Goal: Task Accomplishment & Management: Use online tool/utility

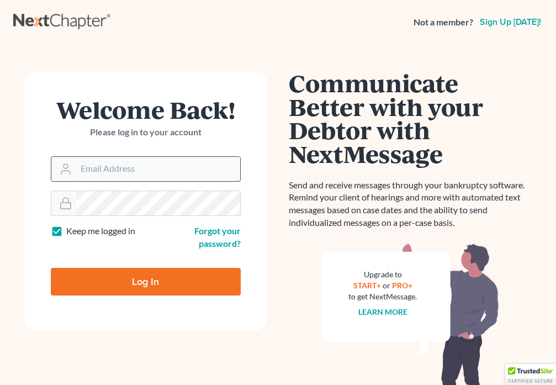
click at [147, 166] on input "Email Address" at bounding box center [158, 169] width 164 height 24
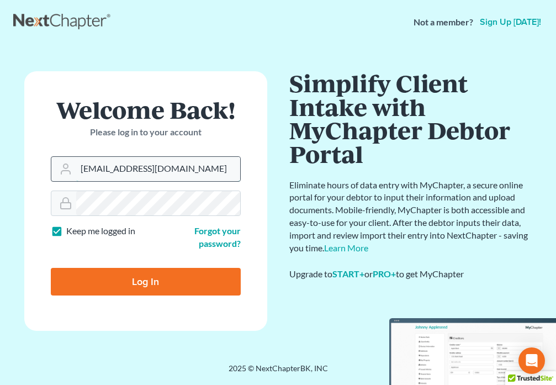
type input "[EMAIL_ADDRESS][DOMAIN_NAME]"
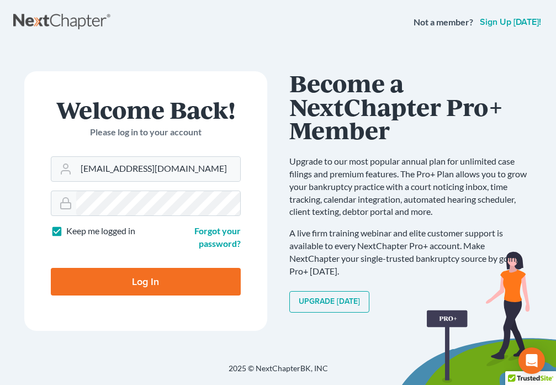
click at [146, 278] on input "Log In" at bounding box center [146, 282] width 190 height 28
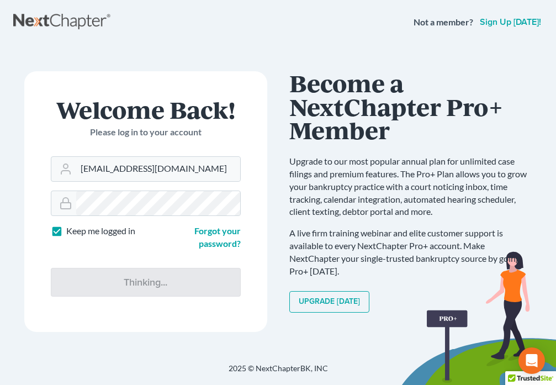
type input "Thinking..."
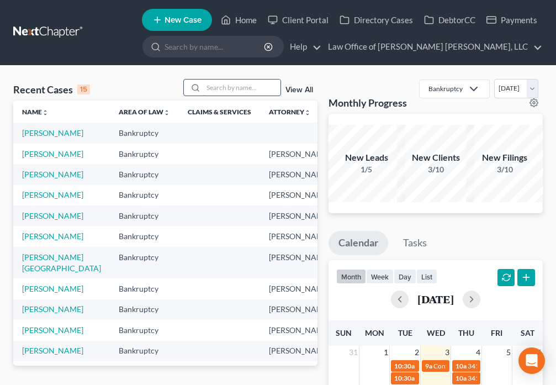
click at [214, 93] on input "search" at bounding box center [241, 88] width 77 height 16
type input "[PERSON_NAME]"
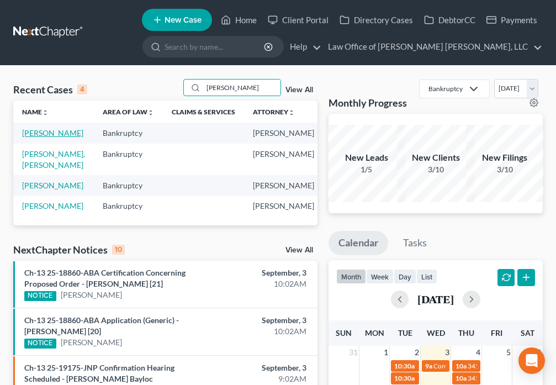
click at [31, 131] on link "[PERSON_NAME]" at bounding box center [52, 132] width 61 height 9
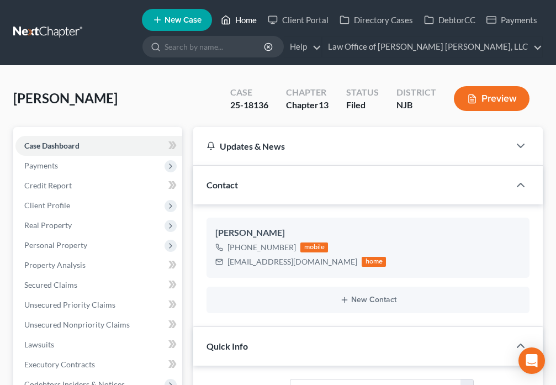
click at [236, 21] on link "Home" at bounding box center [238, 20] width 47 height 20
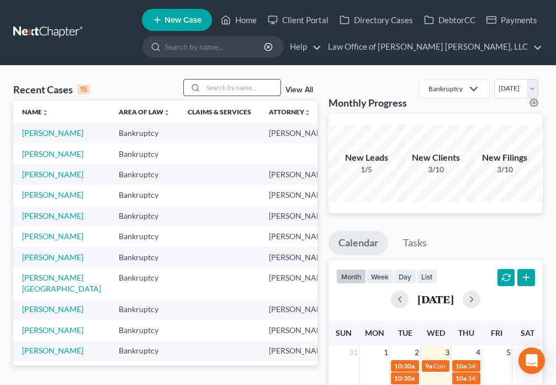
click at [211, 83] on input "search" at bounding box center [241, 88] width 77 height 16
type input "[PERSON_NAME]"
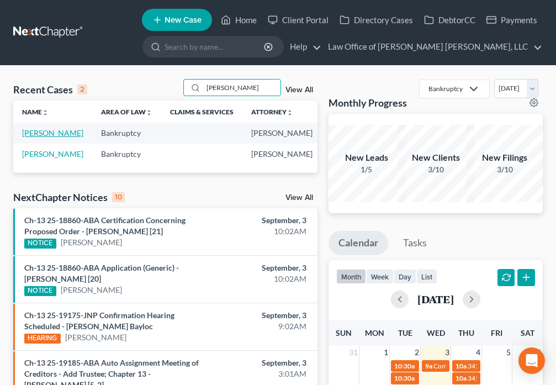
click at [40, 137] on link "[PERSON_NAME]" at bounding box center [52, 132] width 61 height 9
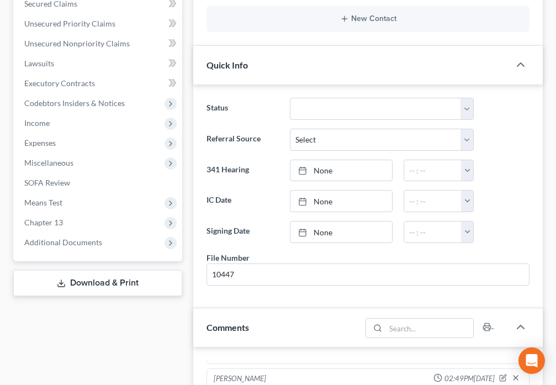
scroll to position [399, 0]
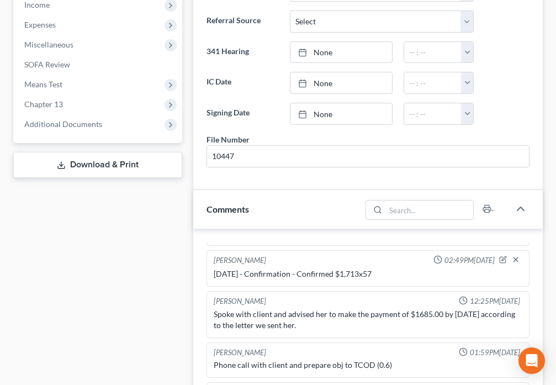
drag, startPoint x: 81, startPoint y: 124, endPoint x: 140, endPoint y: 155, distance: 66.4
click at [81, 124] on span "Additional Documents" at bounding box center [63, 123] width 78 height 9
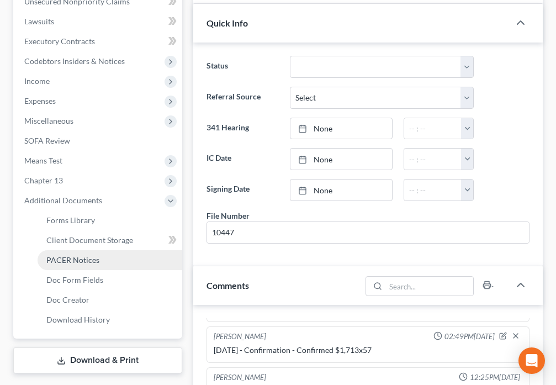
scroll to position [322, 0]
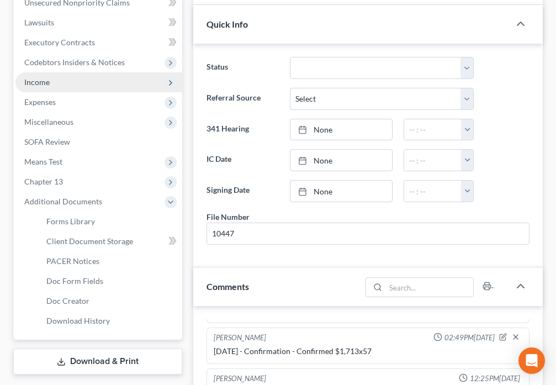
click at [82, 86] on span "Income" at bounding box center [98, 82] width 167 height 20
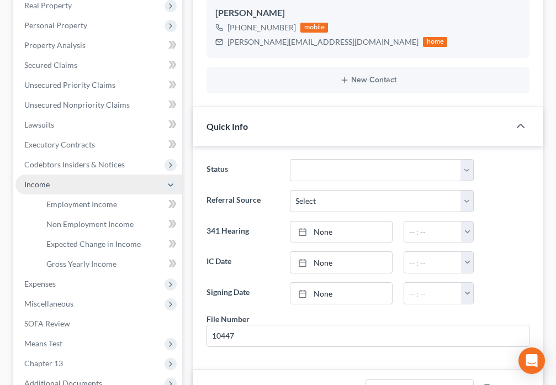
scroll to position [219, 0]
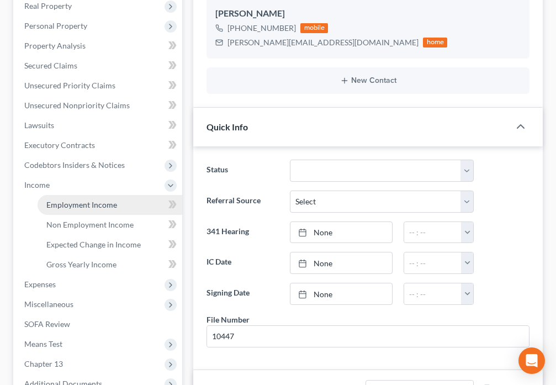
click at [105, 206] on span "Employment Income" at bounding box center [81, 204] width 71 height 9
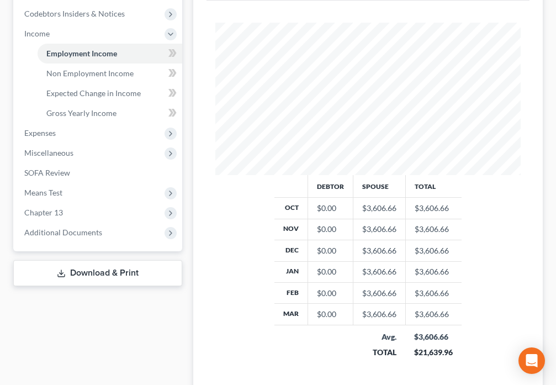
scroll to position [387, 0]
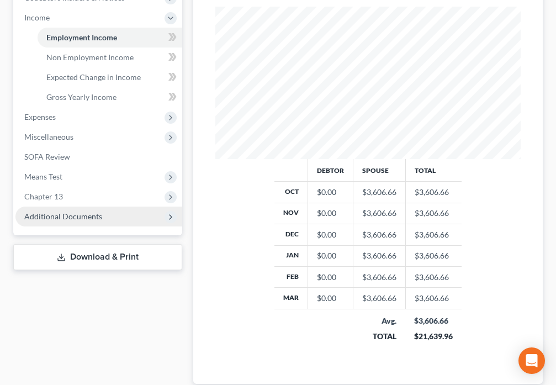
click at [71, 216] on span "Additional Documents" at bounding box center [63, 215] width 78 height 9
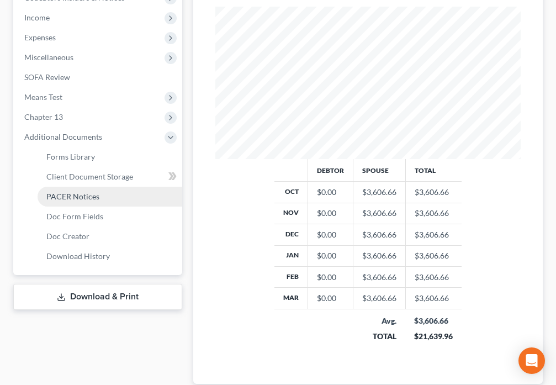
click at [81, 202] on link "PACER Notices" at bounding box center [110, 197] width 145 height 20
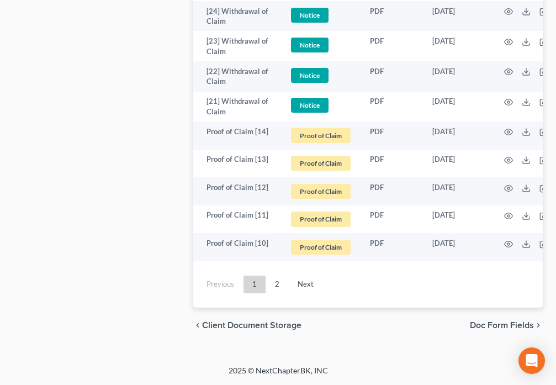
scroll to position [4250, 0]
click at [303, 286] on link "Next" at bounding box center [306, 285] width 34 height 18
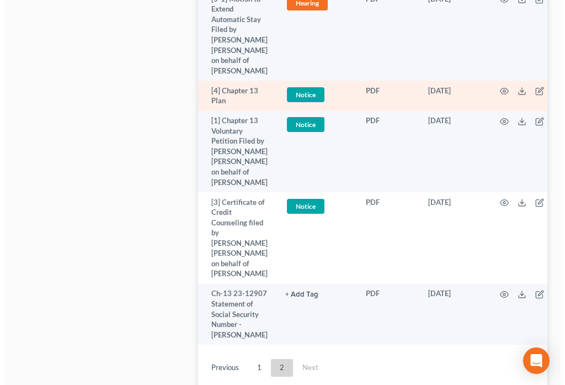
scroll to position [2221, 0]
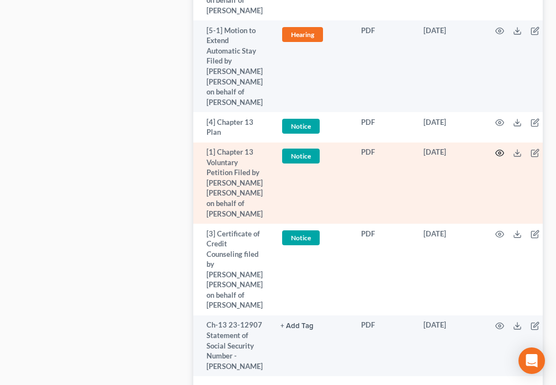
click at [499, 154] on circle "button" at bounding box center [500, 153] width 2 height 2
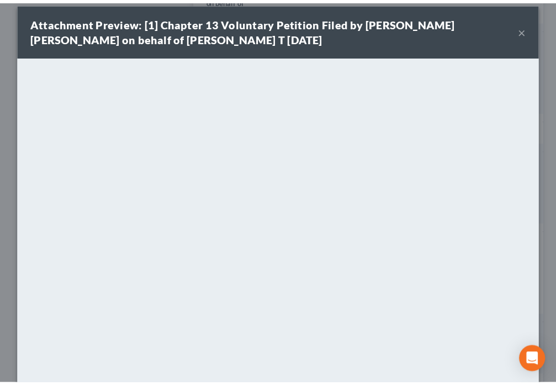
scroll to position [0, 0]
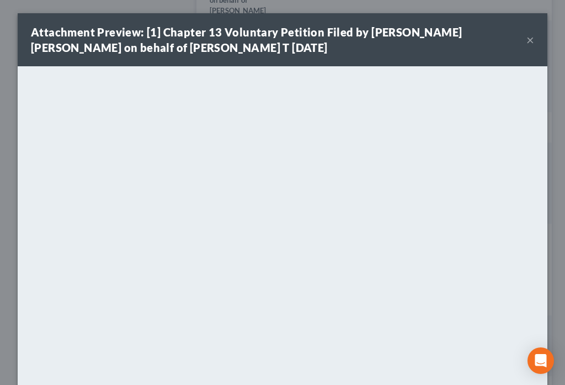
click at [527, 41] on button "×" at bounding box center [531, 39] width 8 height 13
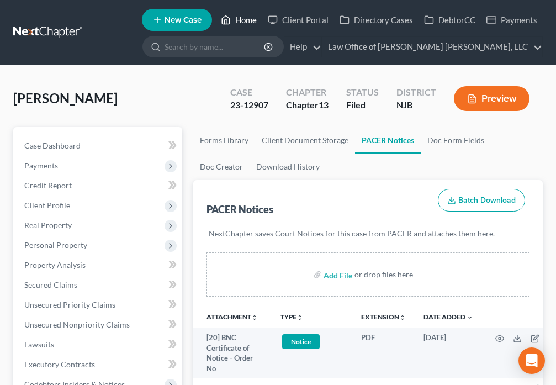
click at [228, 15] on icon at bounding box center [226, 19] width 10 height 13
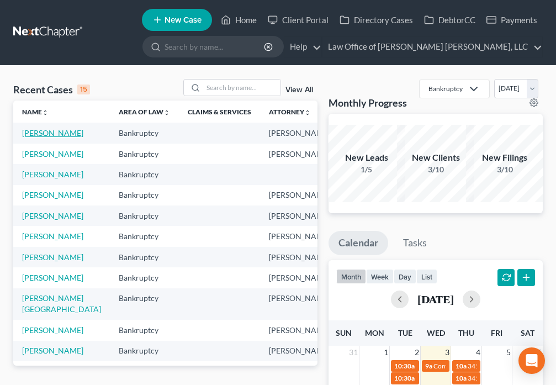
click at [33, 137] on link "[PERSON_NAME]" at bounding box center [52, 132] width 61 height 9
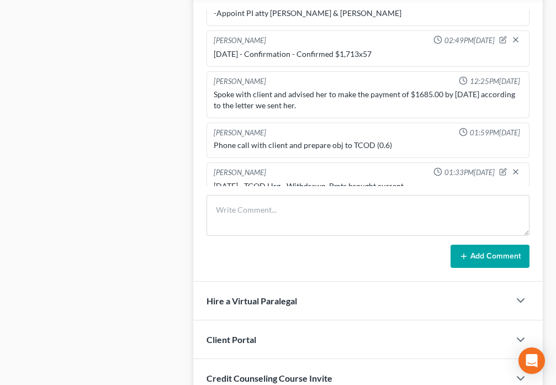
scroll to position [644, 0]
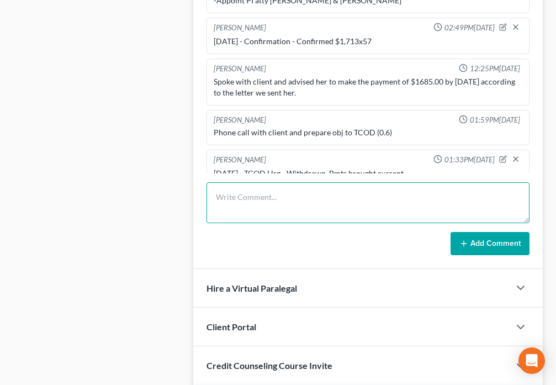
click at [263, 192] on textarea at bounding box center [368, 202] width 323 height 41
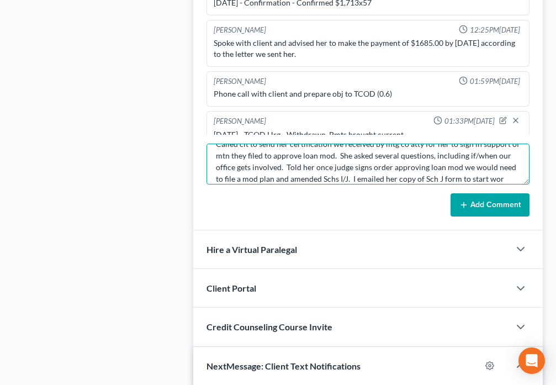
scroll to position [26, 0]
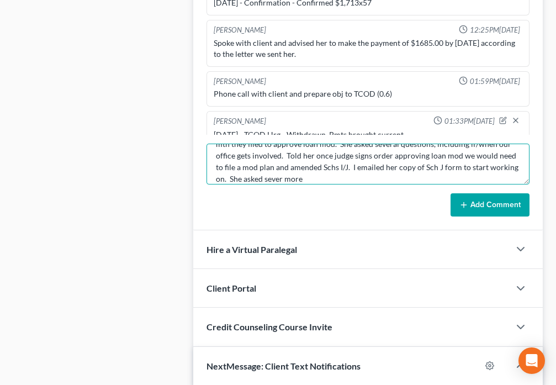
type textarea "Called clt to send her certification we received by mtg co atty for her to sign…"
click at [333, 178] on textarea "Called clt to send her certification we received by mtg co atty for her to sign…" at bounding box center [368, 164] width 323 height 41
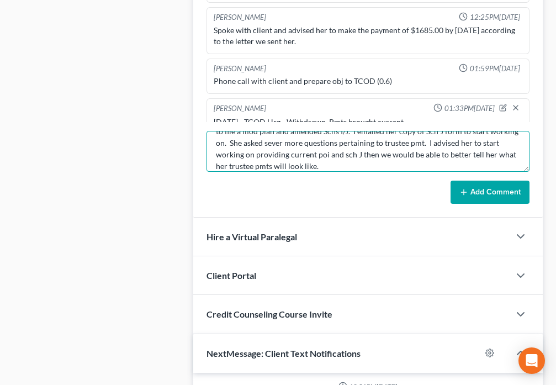
scroll to position [644, 0]
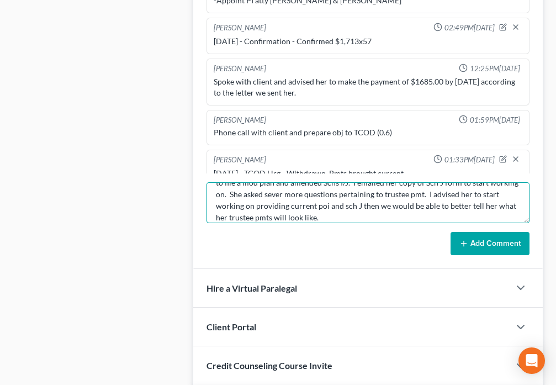
type textarea "Called clt to send her certification we received by mtg co atty for her to sign…"
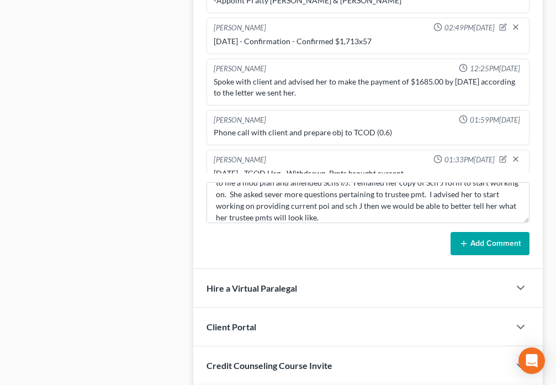
click at [477, 247] on button "Add Comment" at bounding box center [490, 243] width 79 height 23
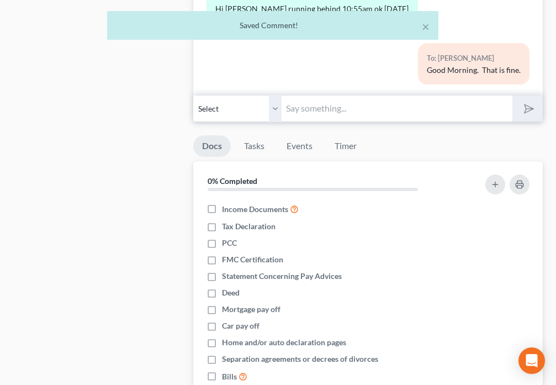
scroll to position [1224, 0]
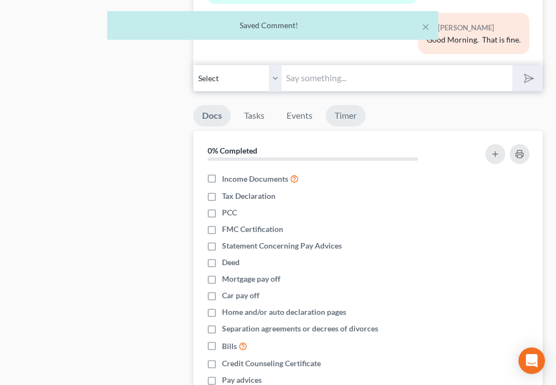
click at [346, 118] on link "Timer" at bounding box center [346, 116] width 40 height 22
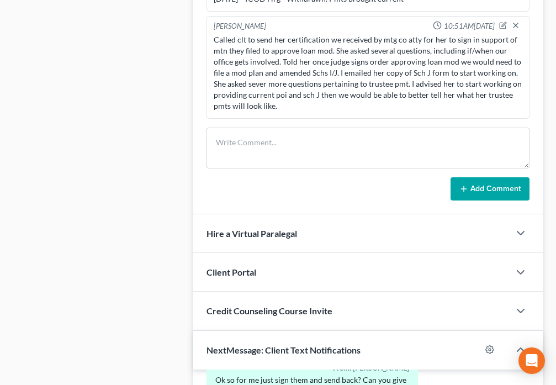
scroll to position [670, 0]
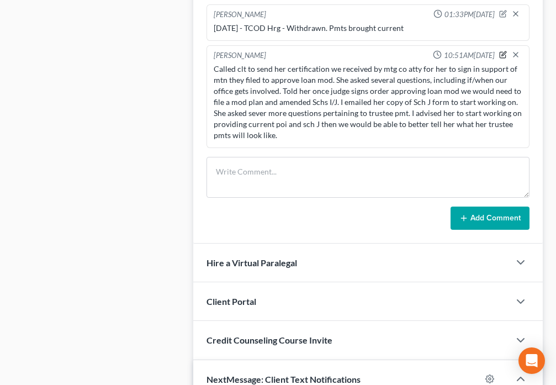
click at [499, 51] on icon "button" at bounding box center [503, 55] width 8 height 8
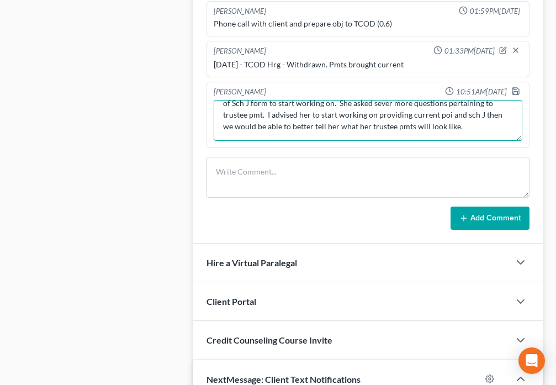
scroll to position [70, 0]
click at [313, 132] on textarea "Called clt to send her certification we received by mtg co atty for her to sign…" at bounding box center [368, 120] width 309 height 41
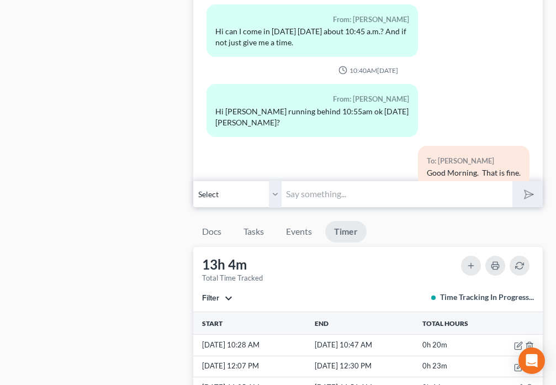
scroll to position [1540, 0]
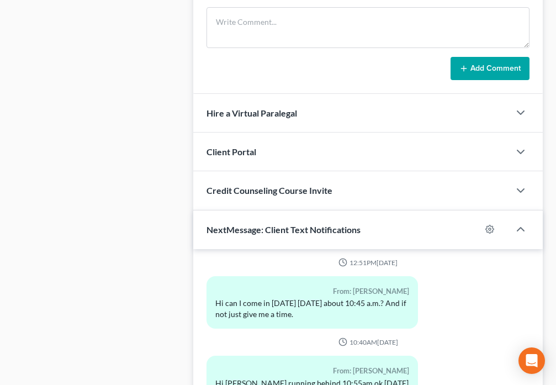
scroll to position [644, 0]
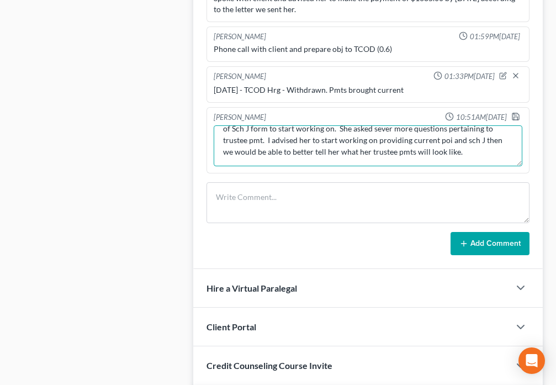
click at [373, 159] on textarea "Called clt to send her certification we received by mtg co atty for her to sign…" at bounding box center [368, 145] width 309 height 41
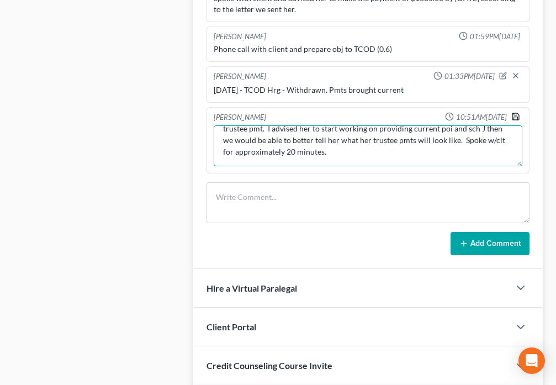
type textarea "Called clt to send her certification we received by mtg co atty for her to sign…"
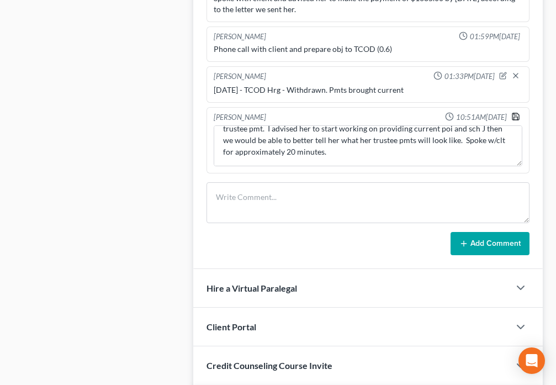
click at [511, 117] on icon "button" at bounding box center [515, 116] width 9 height 9
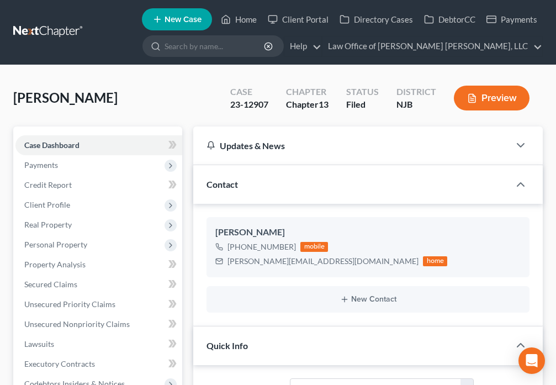
scroll to position [0, 0]
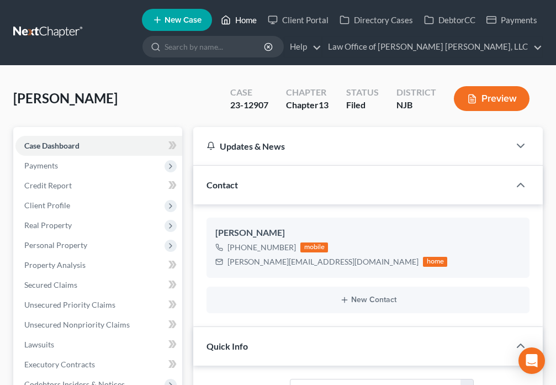
click at [232, 19] on link "Home" at bounding box center [238, 20] width 47 height 20
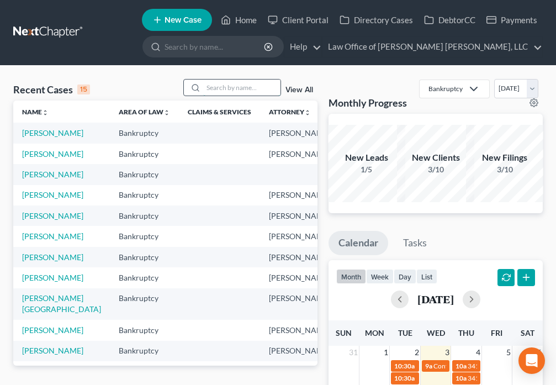
click at [215, 90] on input "search" at bounding box center [241, 88] width 77 height 16
type input "[PERSON_NAME]"
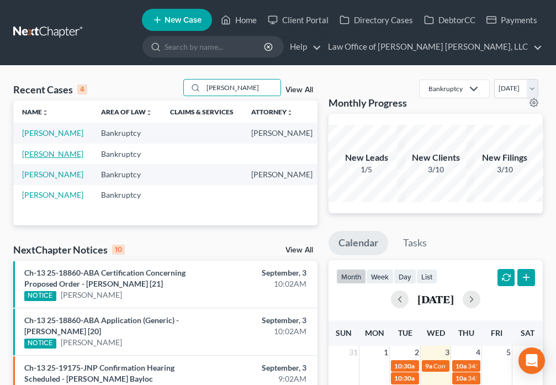
click at [27, 158] on link "[PERSON_NAME]" at bounding box center [52, 153] width 61 height 9
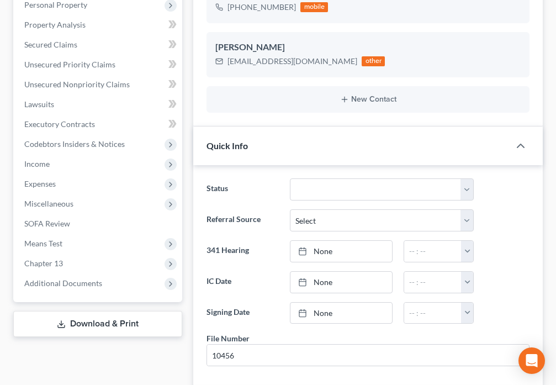
scroll to position [245, 0]
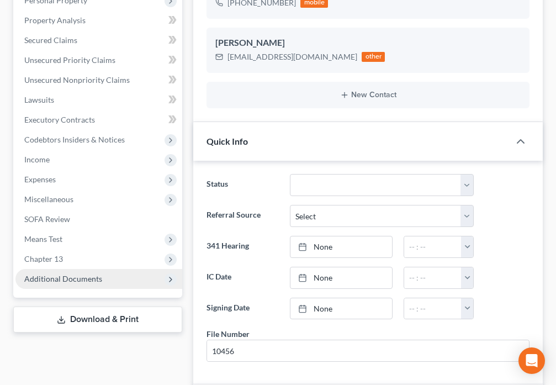
click at [98, 274] on span "Additional Documents" at bounding box center [63, 278] width 78 height 9
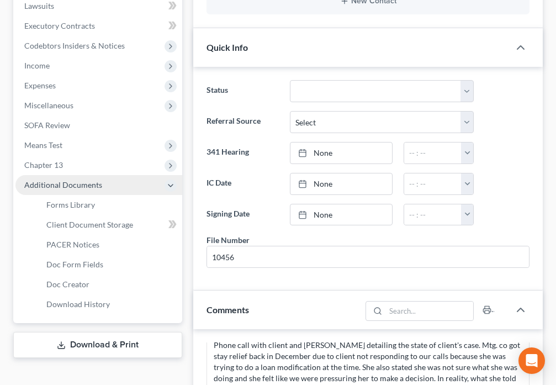
scroll to position [374, 0]
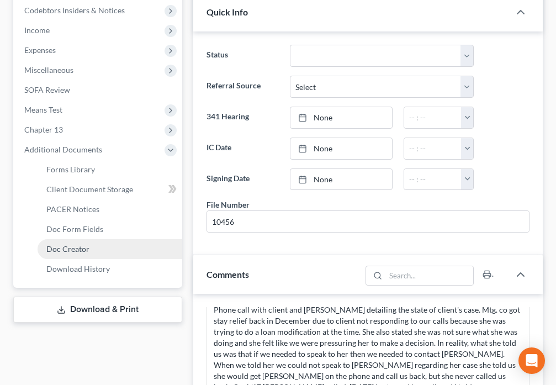
click at [97, 247] on link "Doc Creator" at bounding box center [110, 249] width 145 height 20
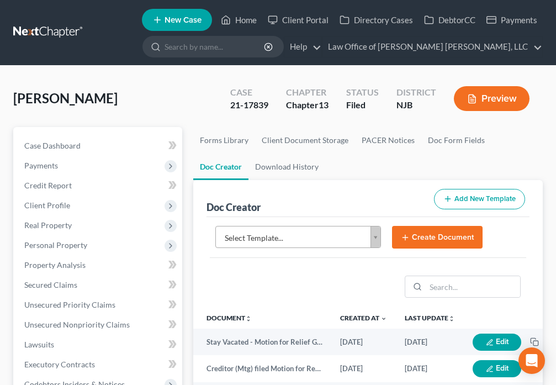
click at [381, 240] on body "Home New Case Client Portal Directory Cases DebtorCC Payments Law Office of [PE…" at bounding box center [278, 369] width 556 height 738
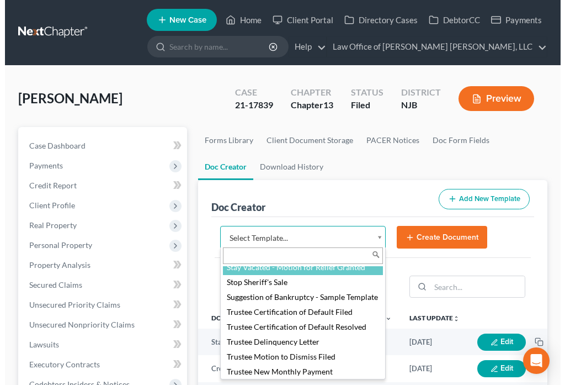
scroll to position [1629, 0]
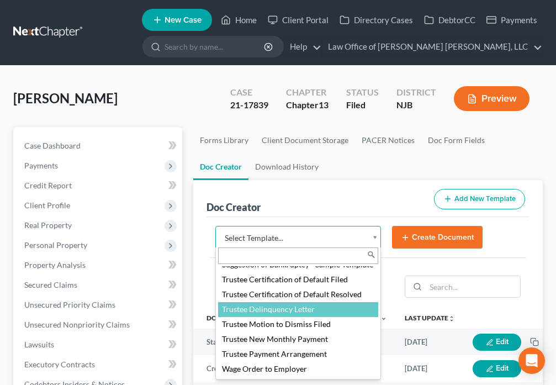
select select "88750"
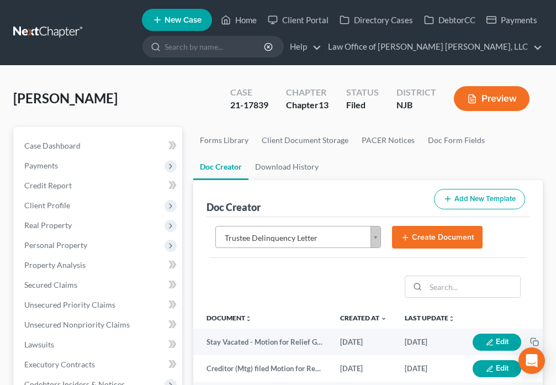
click at [436, 244] on button "Create Document" at bounding box center [437, 237] width 91 height 23
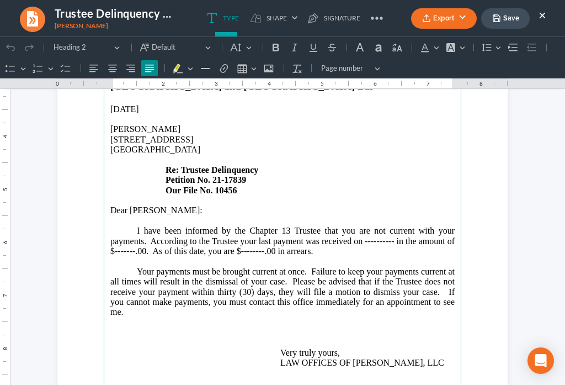
scroll to position [206, 0]
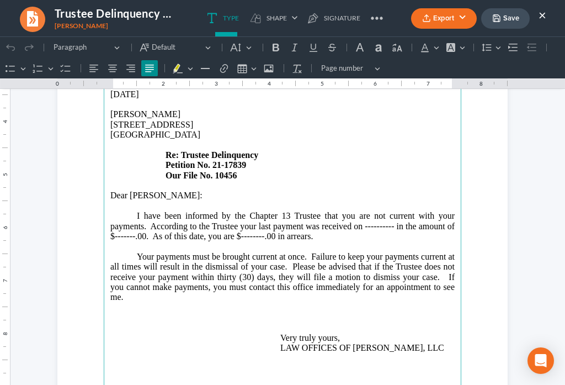
click at [389, 211] on p "I have been informed by the Chapter 13 Trustee that you are not current with yo…" at bounding box center [282, 226] width 345 height 30
click at [130, 213] on p "I have been informed by the Chapter 13 Trustee that you are not current with yo…" at bounding box center [282, 226] width 345 height 30
click at [252, 212] on p "I have been informed by the Chapter 13 Trustee that you are not current with yo…" at bounding box center [282, 226] width 345 height 30
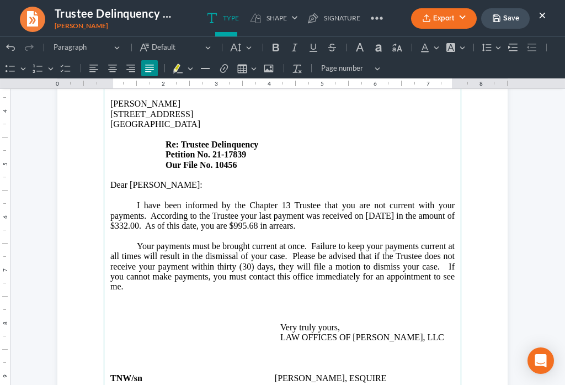
scroll to position [232, 0]
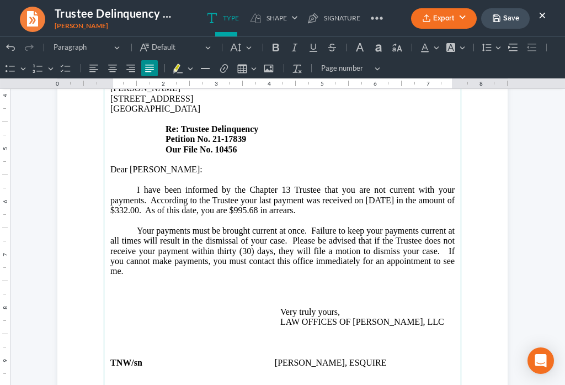
click at [222, 259] on p "Your payments must be brought current at once. Failure to keep your payments cu…" at bounding box center [282, 256] width 345 height 61
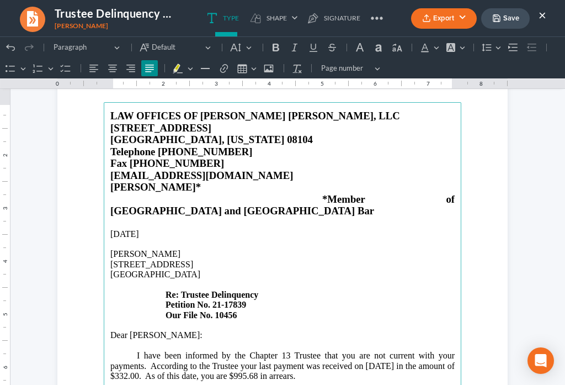
scroll to position [0, 0]
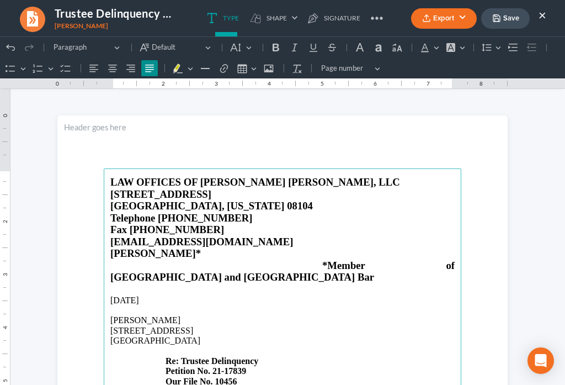
click at [511, 22] on button "Save" at bounding box center [505, 18] width 49 height 20
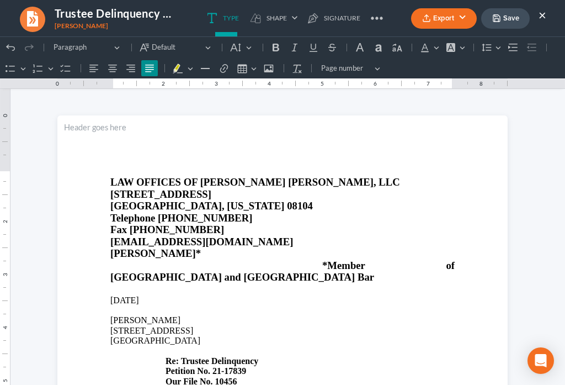
click at [433, 29] on ul "Export PDF Word Client Doc Storage Save ×" at bounding box center [478, 19] width 135 height 24
click at [433, 22] on button "Export" at bounding box center [444, 18] width 66 height 20
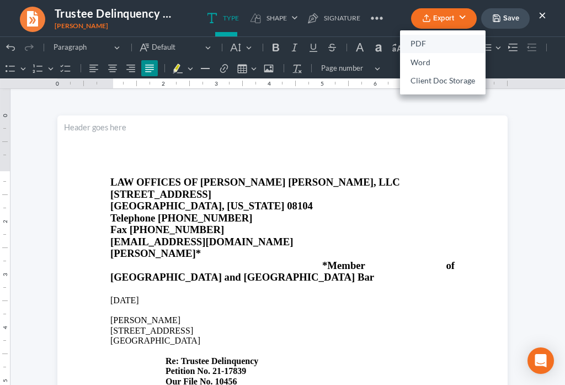
click at [419, 44] on link "PDF" at bounding box center [443, 44] width 86 height 19
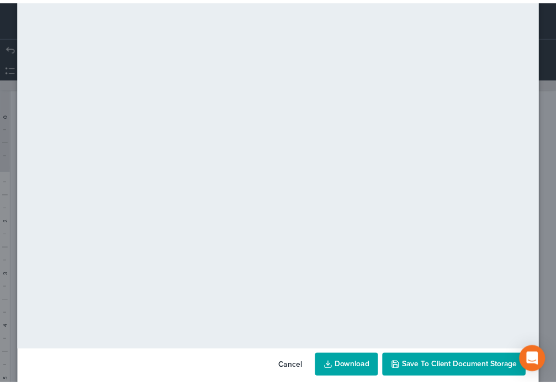
scroll to position [77, 0]
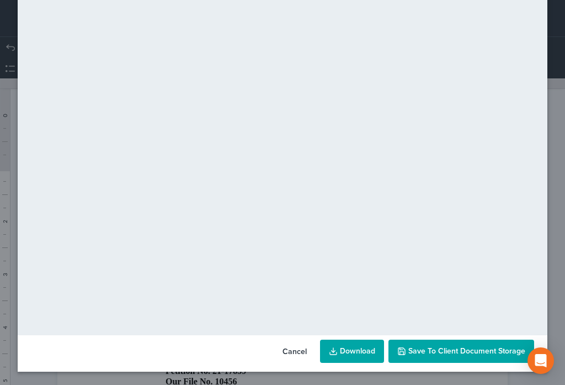
click at [428, 349] on span "Save to Client Document Storage" at bounding box center [467, 350] width 117 height 9
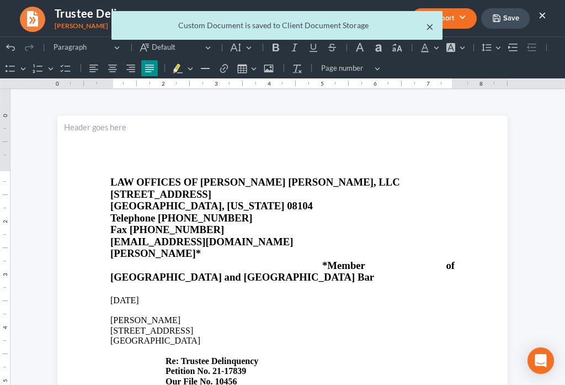
click at [430, 29] on button "×" at bounding box center [430, 26] width 8 height 13
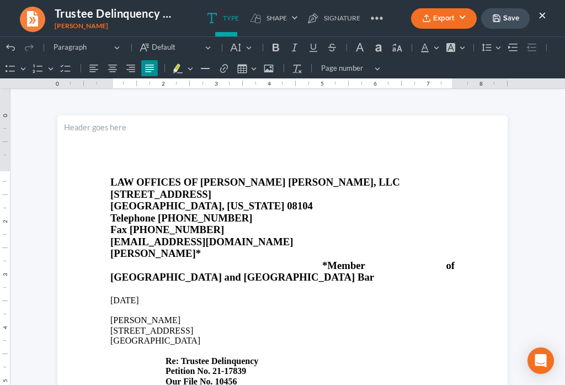
click at [542, 16] on button "×" at bounding box center [543, 14] width 8 height 13
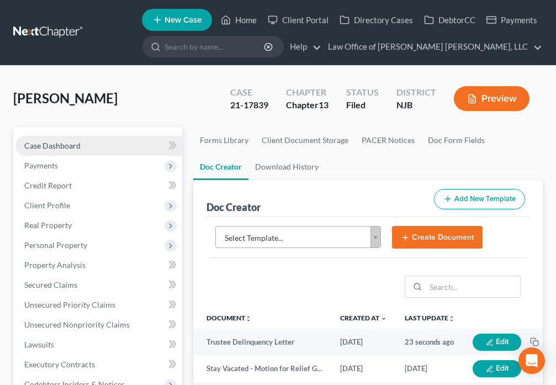
click at [45, 144] on span "Case Dashboard" at bounding box center [52, 145] width 56 height 9
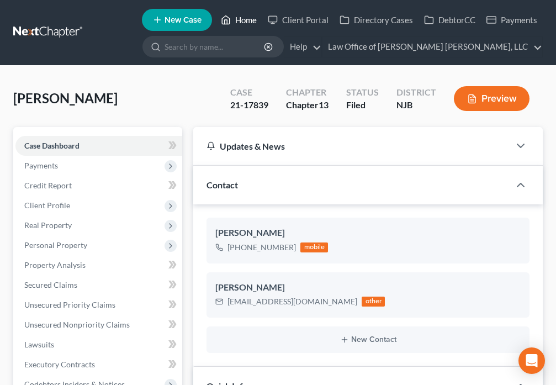
click at [230, 13] on icon at bounding box center [226, 19] width 10 height 13
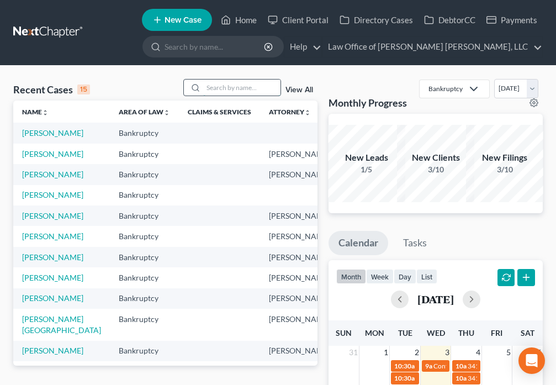
click at [247, 88] on input "search" at bounding box center [241, 88] width 77 height 16
type input "[PERSON_NAME]"
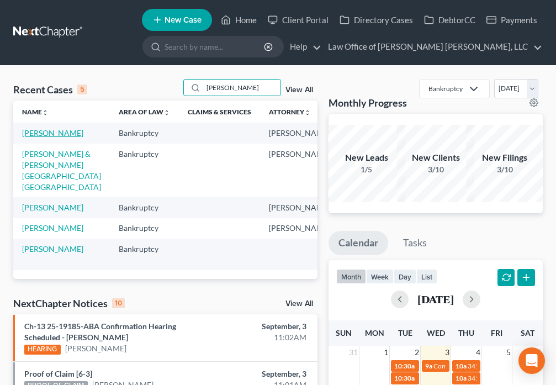
click at [35, 135] on link "[PERSON_NAME]" at bounding box center [52, 132] width 61 height 9
